Goal: Information Seeking & Learning: Learn about a topic

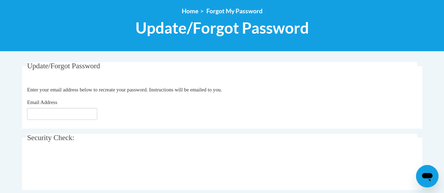
scroll to position [78, 0]
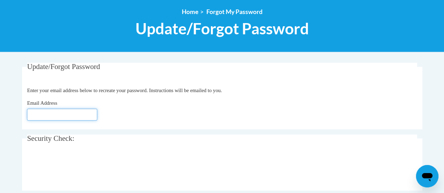
click at [81, 116] on input "Email Address" at bounding box center [62, 115] width 70 height 12
type input "destiny.johnson@rusd.org"
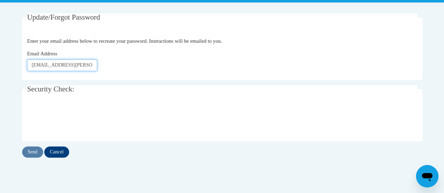
scroll to position [129, 0]
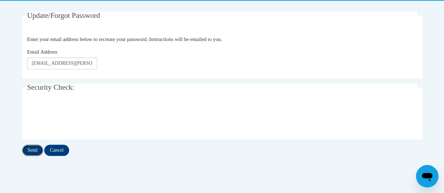
click at [33, 151] on input "Send" at bounding box center [32, 150] width 21 height 11
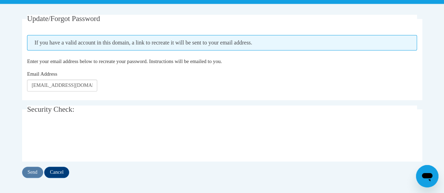
scroll to position [129, 0]
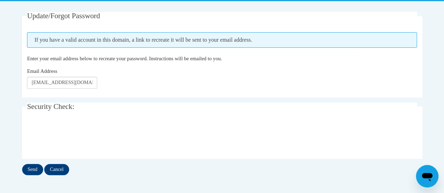
click at [31, 160] on div "Update/Forgot Password Please enter your email address If you have a valid acco…" at bounding box center [222, 94] width 400 height 164
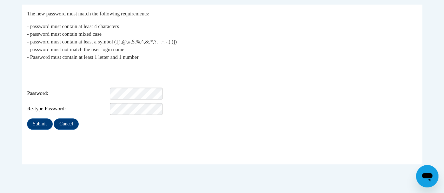
scroll to position [138, 0]
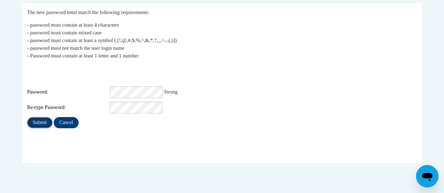
click at [40, 117] on input "Submit" at bounding box center [39, 122] width 25 height 11
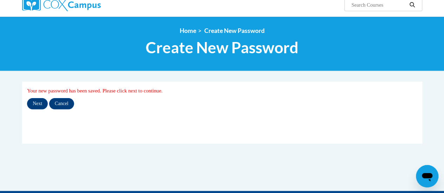
scroll to position [59, 0]
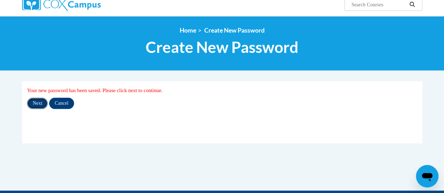
click at [36, 104] on input "Next" at bounding box center [37, 103] width 21 height 11
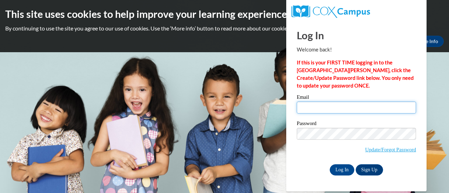
click at [324, 112] on input "Email" at bounding box center [356, 108] width 119 height 12
type input "destiny.johnson@rusd.org"
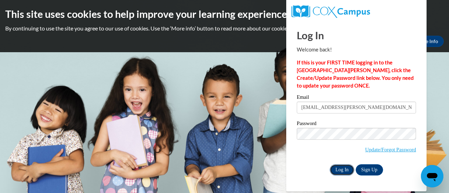
click at [342, 172] on input "Log In" at bounding box center [342, 170] width 25 height 11
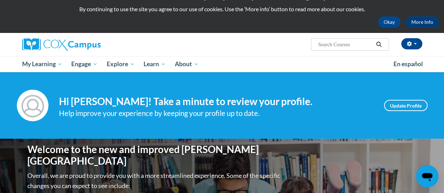
scroll to position [20, 0]
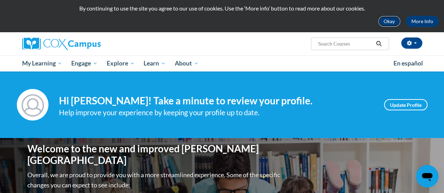
click at [393, 21] on button "Okay" at bounding box center [389, 21] width 22 height 11
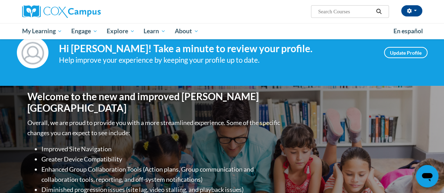
scroll to position [0, 0]
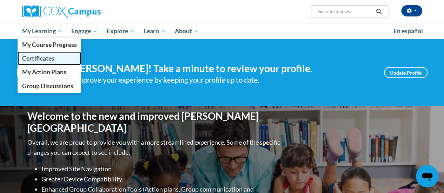
click at [43, 59] on span "Certificates" at bounding box center [38, 58] width 32 height 7
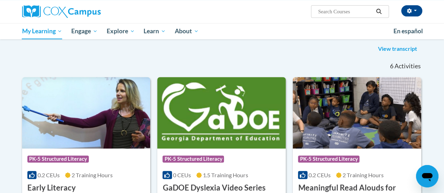
scroll to position [91, 0]
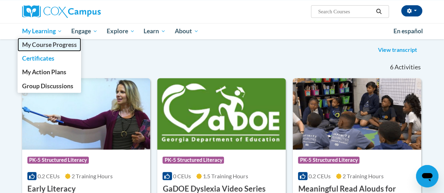
click at [45, 47] on span "My Course Progress" at bounding box center [49, 44] width 55 height 7
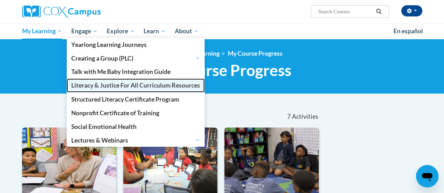
click at [102, 86] on span "Literacy & Justice For All Curriculum Resources" at bounding box center [135, 85] width 129 height 7
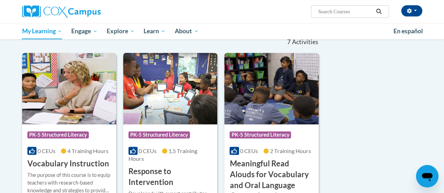
scroll to position [51, 0]
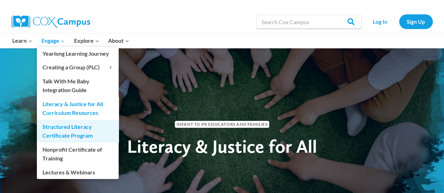
click at [76, 134] on link "Structured Literacy Certificate Program" at bounding box center [78, 131] width 82 height 22
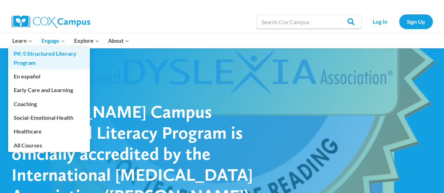
click at [30, 58] on link "PK-5 Structured Literacy Program" at bounding box center [49, 58] width 82 height 22
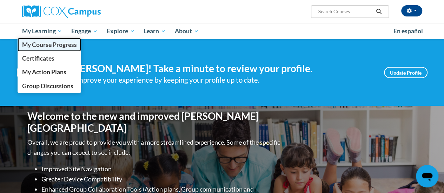
click at [55, 45] on span "My Course Progress" at bounding box center [49, 44] width 55 height 7
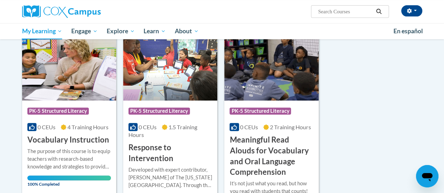
scroll to position [102, 0]
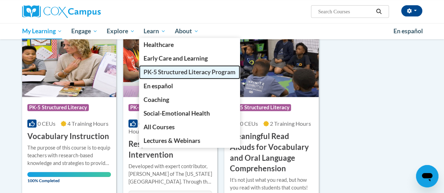
click at [161, 70] on span "PK-5 Structured Literacy Program" at bounding box center [190, 71] width 92 height 7
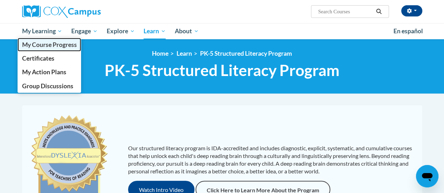
click at [51, 45] on span "My Course Progress" at bounding box center [49, 44] width 55 height 7
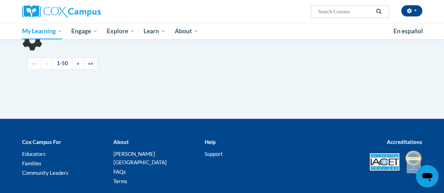
scroll to position [102, 0]
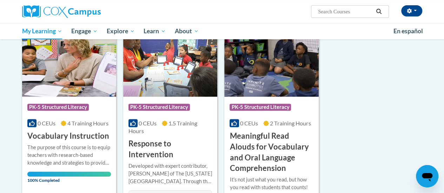
click at [181, 119] on div "Course Category: PK-5 Structured Literacy 0 CEUs 1.5 Training Hours COURSE Resp…" at bounding box center [170, 129] width 94 height 64
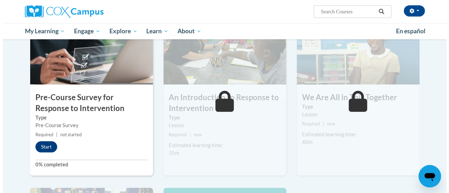
scroll to position [169, 0]
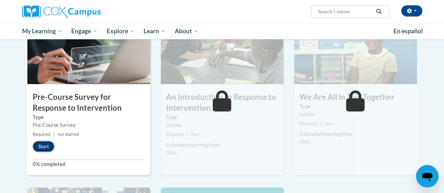
click at [39, 144] on button "Start" at bounding box center [44, 146] width 22 height 11
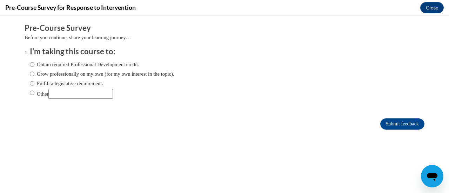
scroll to position [0, 0]
click at [30, 85] on input "Fulfill a legislative requirement." at bounding box center [32, 84] width 5 height 8
radio input "true"
click at [401, 126] on input "Submit feedback" at bounding box center [402, 124] width 44 height 11
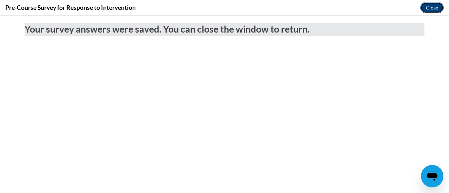
click at [433, 10] on button "Close" at bounding box center [432, 7] width 24 height 11
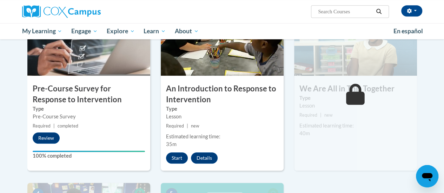
scroll to position [177, 0]
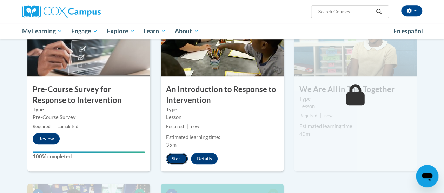
click at [173, 159] on button "Start" at bounding box center [177, 158] width 22 height 11
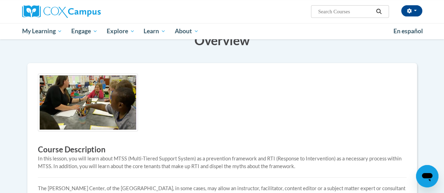
scroll to position [124, 0]
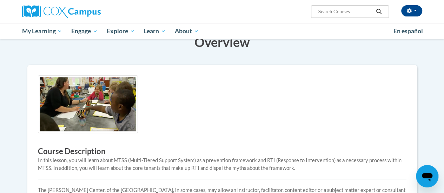
click at [105, 101] on img at bounding box center [88, 104] width 100 height 58
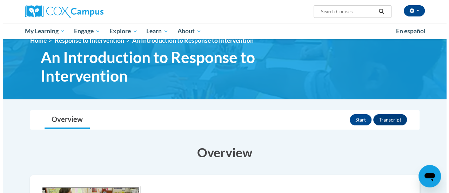
scroll to position [0, 0]
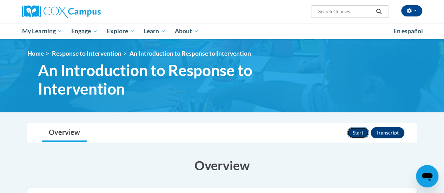
click at [357, 133] on button "Start" at bounding box center [358, 132] width 22 height 11
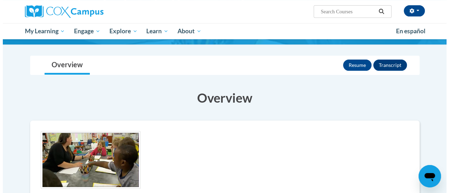
scroll to position [49, 0]
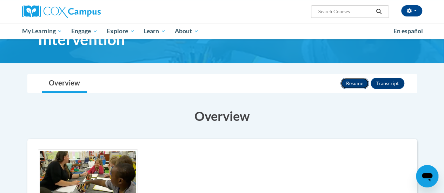
click at [358, 83] on button "Resume" at bounding box center [354, 83] width 28 height 11
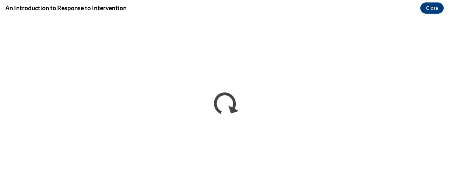
scroll to position [0, 0]
